Goal: Check status: Check status

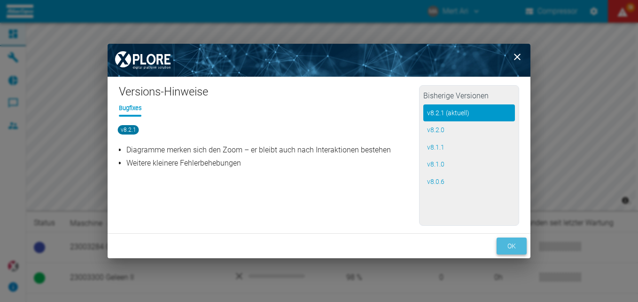
click at [507, 246] on button "ok" at bounding box center [512, 245] width 30 height 17
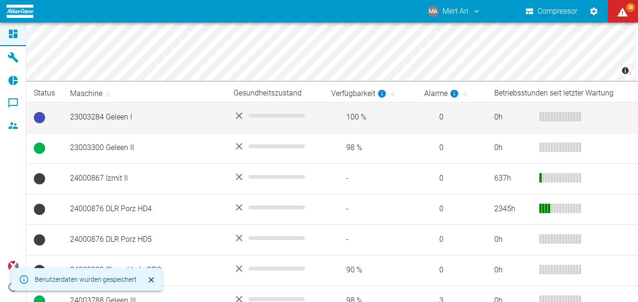
scroll to position [130, 0]
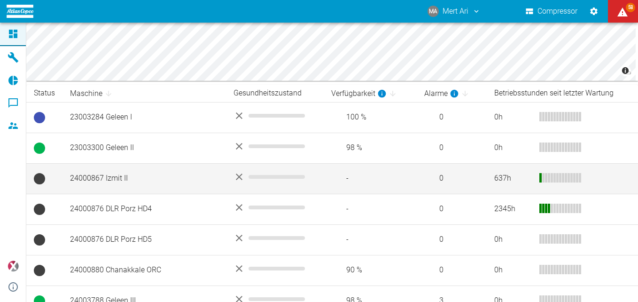
click at [155, 171] on td "24000867 Izmit II" at bounding box center [144, 178] width 164 height 31
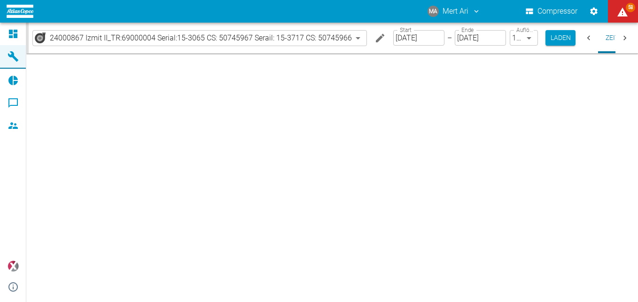
type input "2min"
